Goal: Task Accomplishment & Management: Complete application form

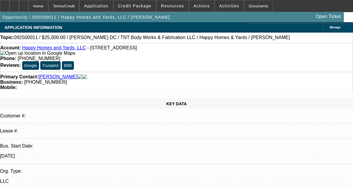
select select "0"
select select "2"
select select "0"
select select "6"
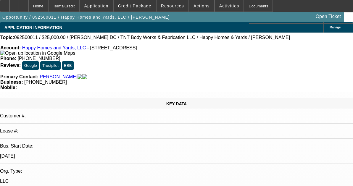
select select "0"
select select "2"
select select "0"
select select "6"
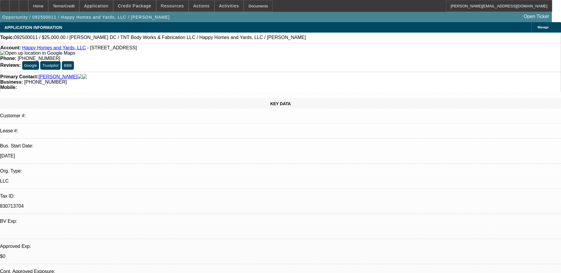
select select "0"
select select "2"
select select "0"
select select "2"
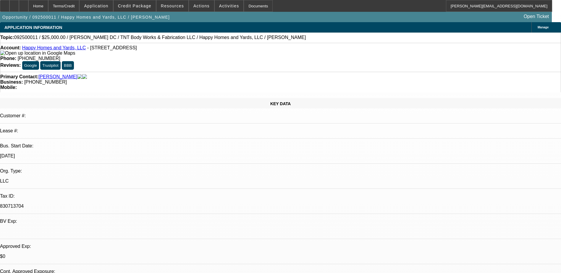
select select "0"
select select "2"
select select "0"
select select "1"
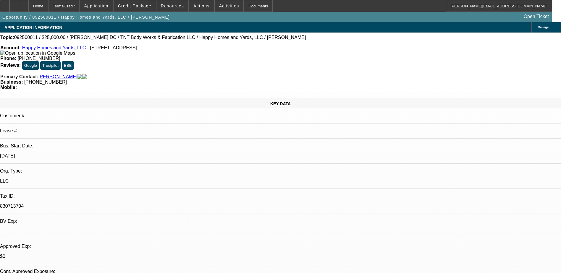
select select "2"
select select "6"
select select "1"
select select "2"
select select "6"
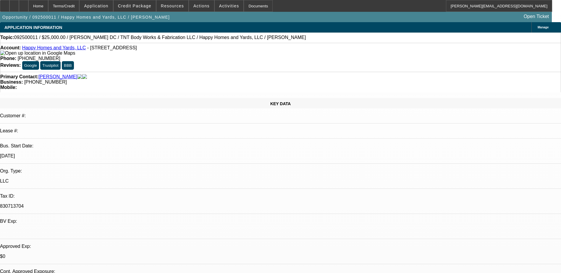
select select "1"
select select "2"
select select "6"
click at [357, 75] on span "Reply All" at bounding box center [443, 75] width 16 height 4
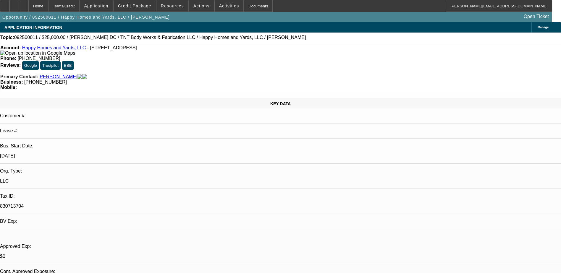
select select "0"
select select "2"
select select "0"
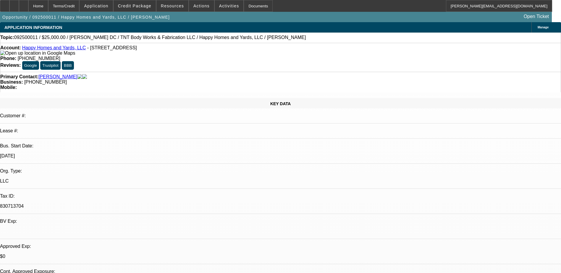
select select "2"
select select "0"
select select "2"
select select "0"
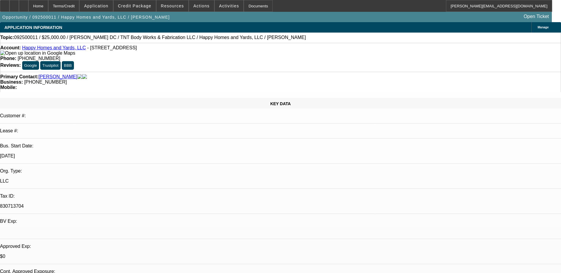
select select "1"
select select "2"
select select "6"
select select "1"
select select "2"
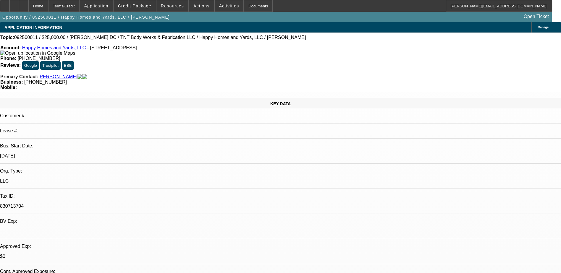
select select "6"
select select "1"
select select "2"
select select "6"
select select "0"
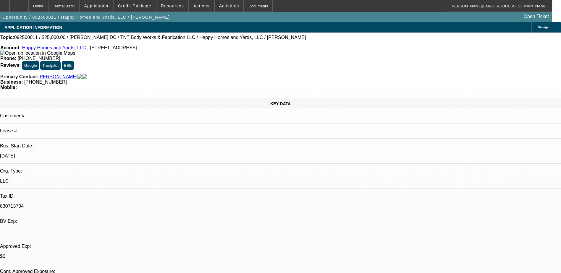
select select "2"
select select "0"
select select "6"
select select "0"
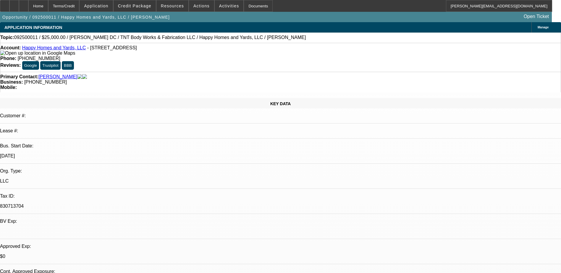
select select "2"
select select "0"
select select "6"
select select "0"
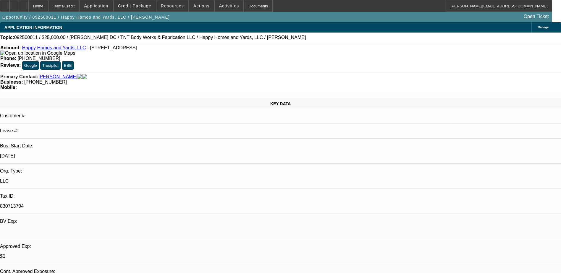
select select "2"
select select "0"
select select "6"
